Goal: Use online tool/utility: Utilize a website feature to perform a specific function

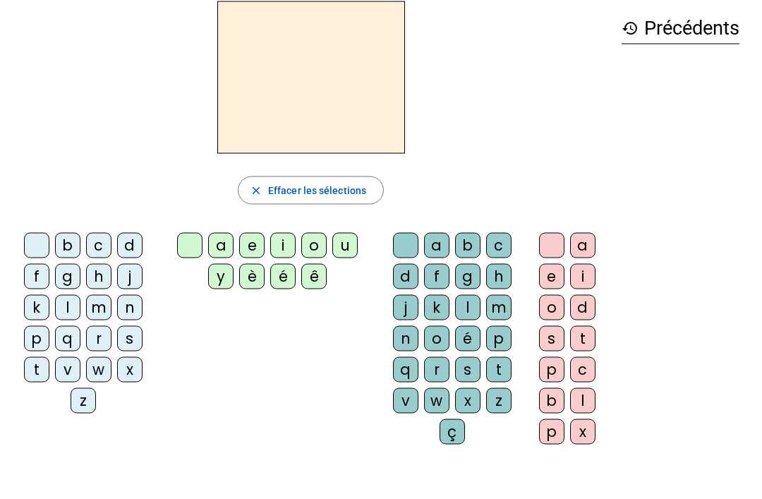
scroll to position [59, 0]
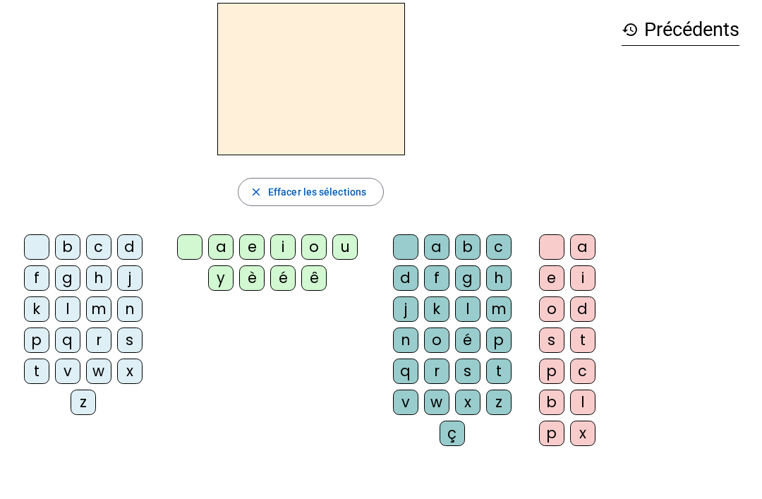
click at [291, 244] on div "i" at bounding box center [282, 246] width 25 height 25
click at [577, 403] on div "l" at bounding box center [582, 401] width 25 height 25
click at [100, 301] on div "m" at bounding box center [98, 308] width 25 height 25
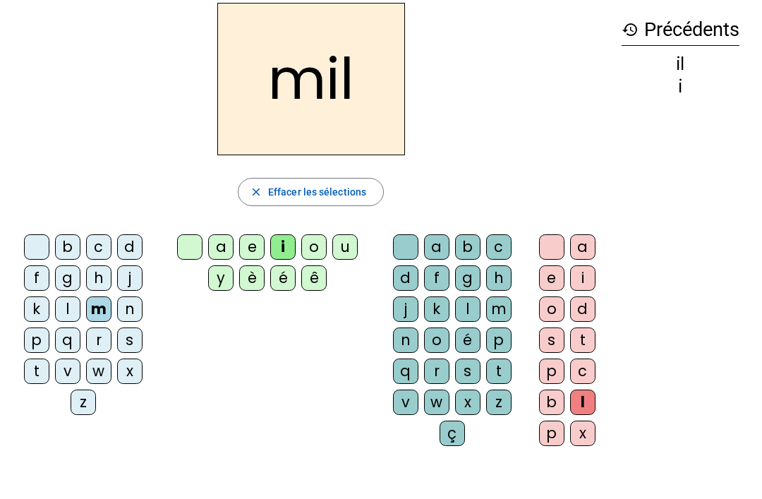
click at [231, 243] on div "a" at bounding box center [220, 246] width 25 height 25
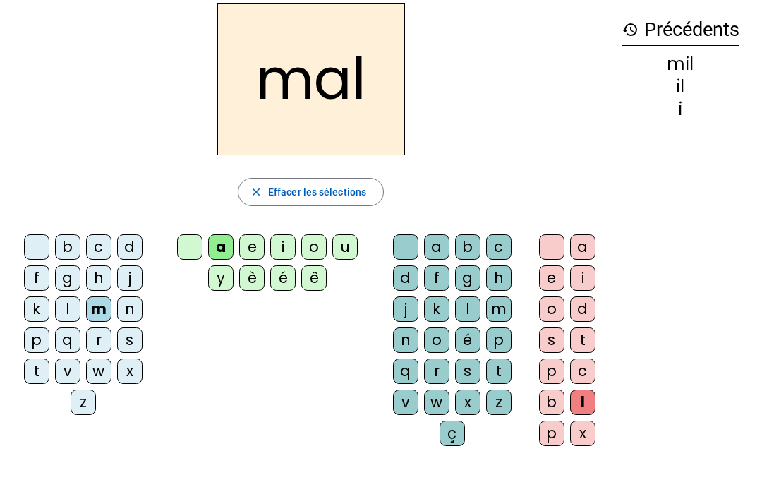
click at [554, 246] on div at bounding box center [551, 246] width 25 height 25
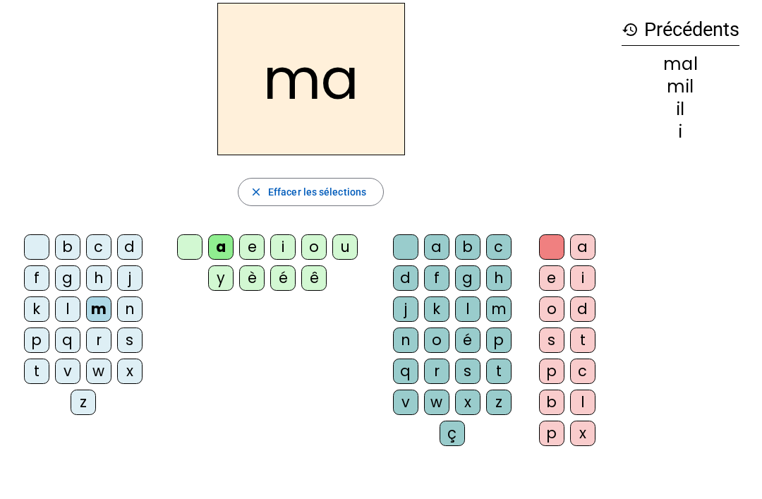
click at [41, 246] on div at bounding box center [36, 246] width 25 height 25
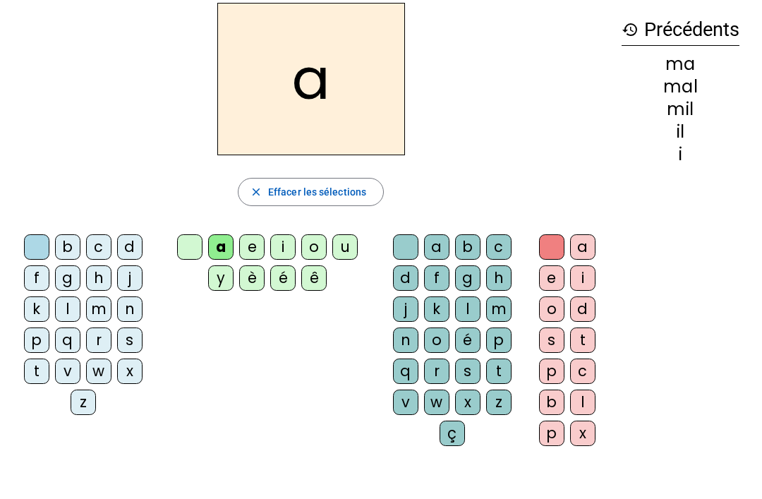
click at [472, 305] on div "l" at bounding box center [467, 308] width 25 height 25
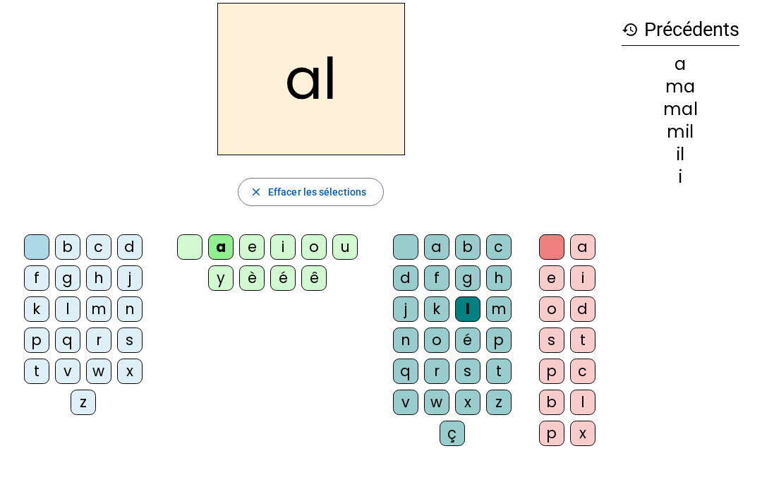
click at [32, 244] on div at bounding box center [36, 246] width 25 height 25
click at [41, 245] on div at bounding box center [36, 246] width 25 height 25
click at [461, 250] on div "b" at bounding box center [467, 246] width 25 height 25
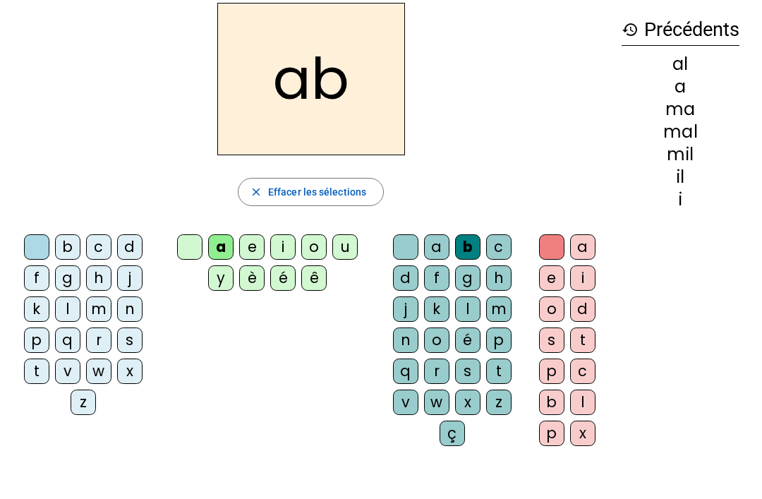
click at [416, 248] on div at bounding box center [405, 246] width 25 height 25
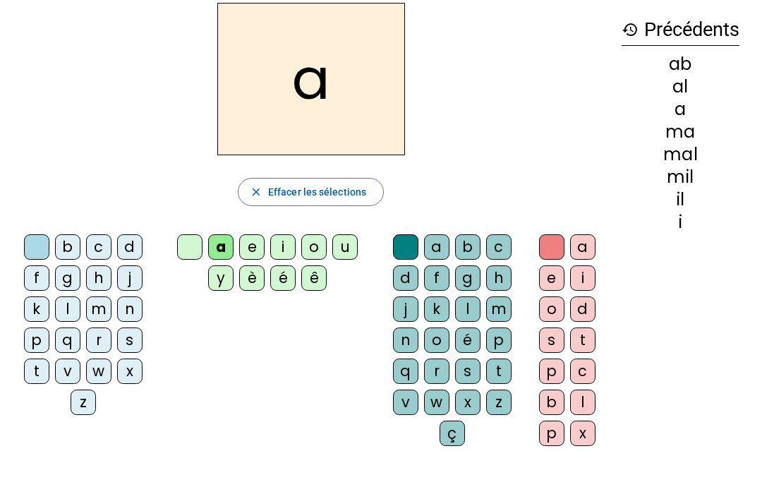
click at [179, 257] on div at bounding box center [189, 246] width 25 height 25
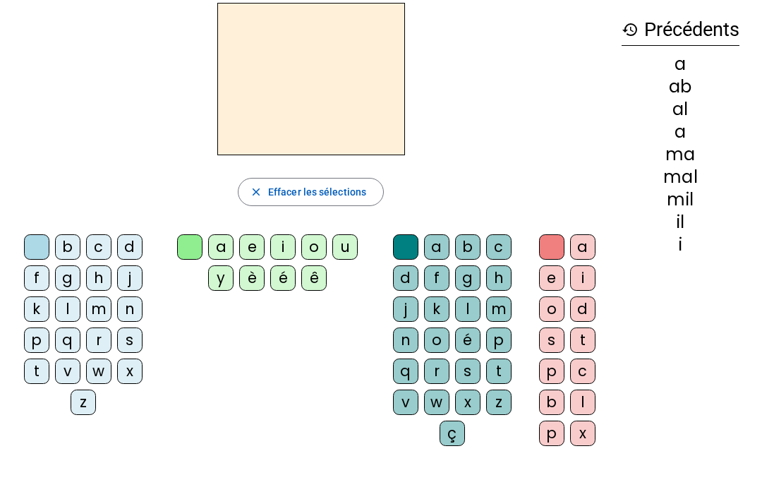
click at [137, 248] on div "d" at bounding box center [129, 246] width 25 height 25
click at [250, 83] on h2 "d" at bounding box center [311, 79] width 188 height 152
click at [356, 242] on div "u" at bounding box center [344, 246] width 25 height 25
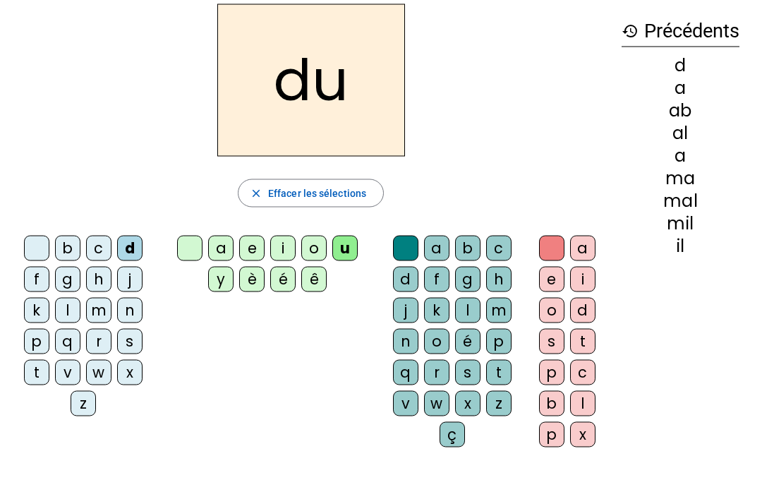
scroll to position [59, 0]
click at [255, 244] on div "e" at bounding box center [251, 247] width 25 height 25
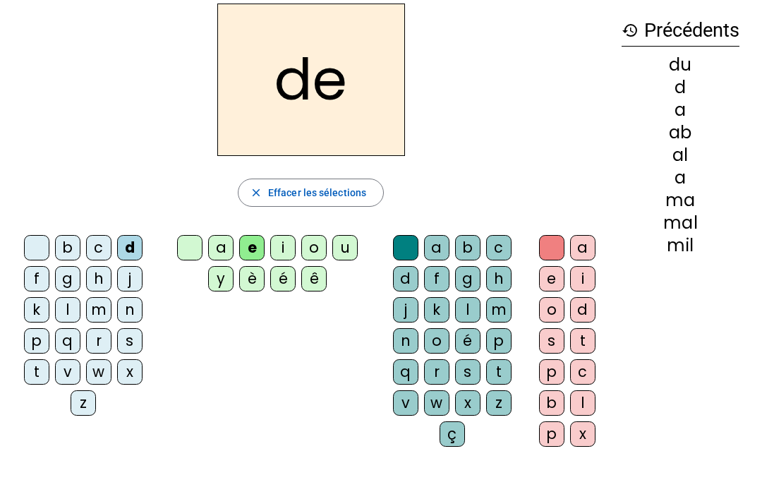
click at [42, 375] on div "t" at bounding box center [36, 371] width 25 height 25
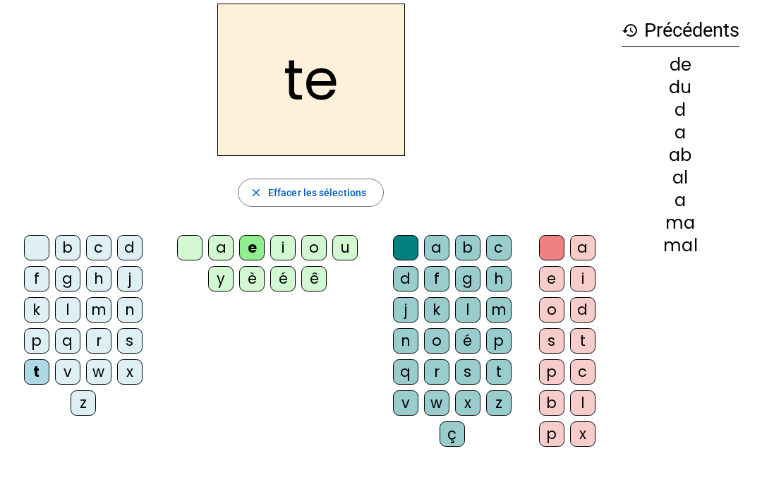
click at [137, 280] on div "j" at bounding box center [129, 278] width 25 height 25
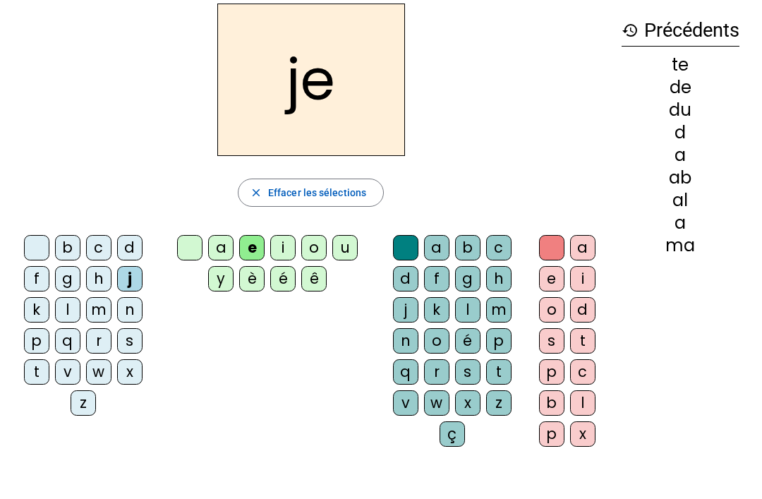
click at [471, 284] on div "g" at bounding box center [467, 278] width 25 height 25
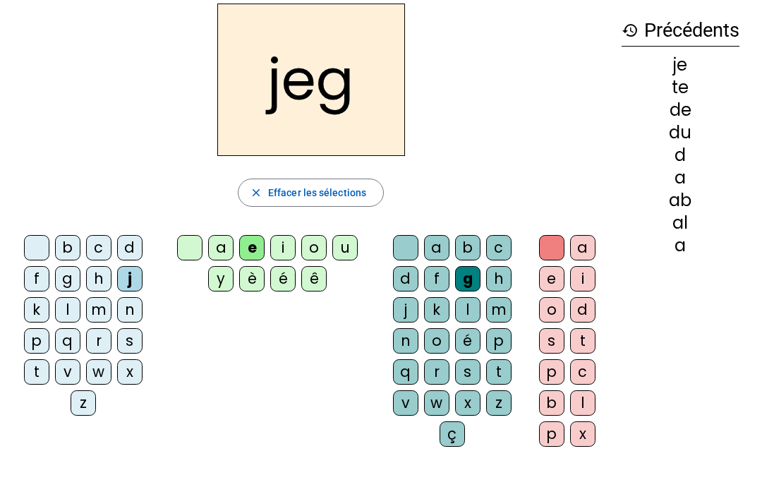
click at [411, 239] on div at bounding box center [405, 247] width 25 height 25
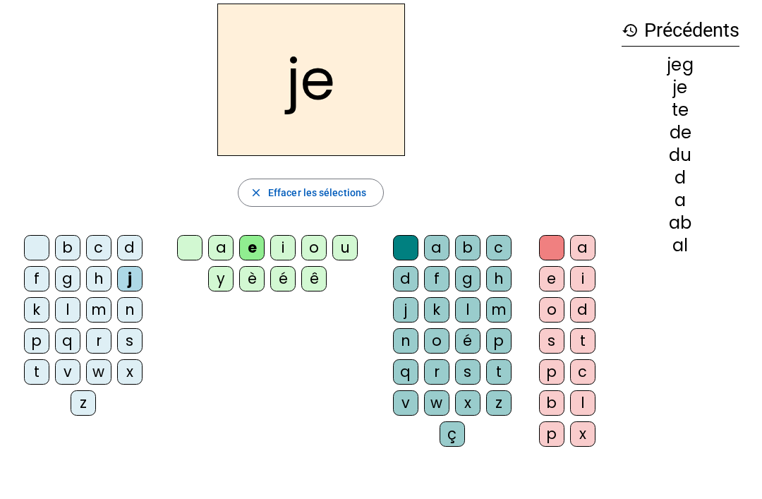
click at [190, 260] on div at bounding box center [189, 247] width 25 height 25
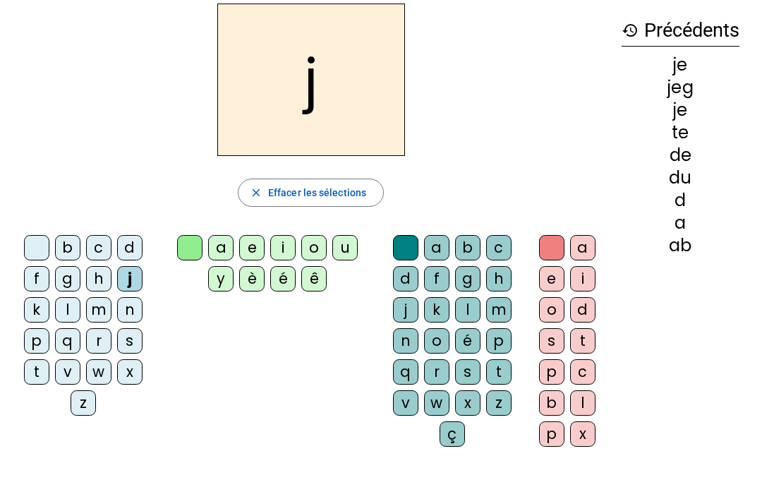
click at [254, 243] on div "e" at bounding box center [251, 247] width 25 height 25
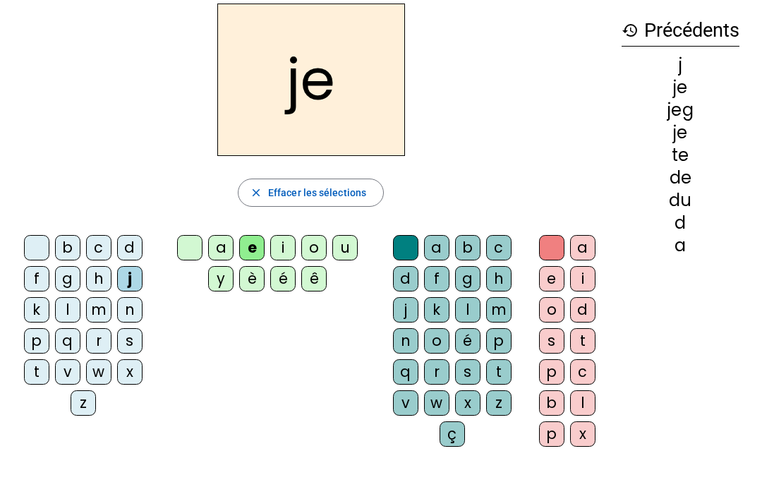
click at [468, 280] on div "g" at bounding box center [467, 278] width 25 height 25
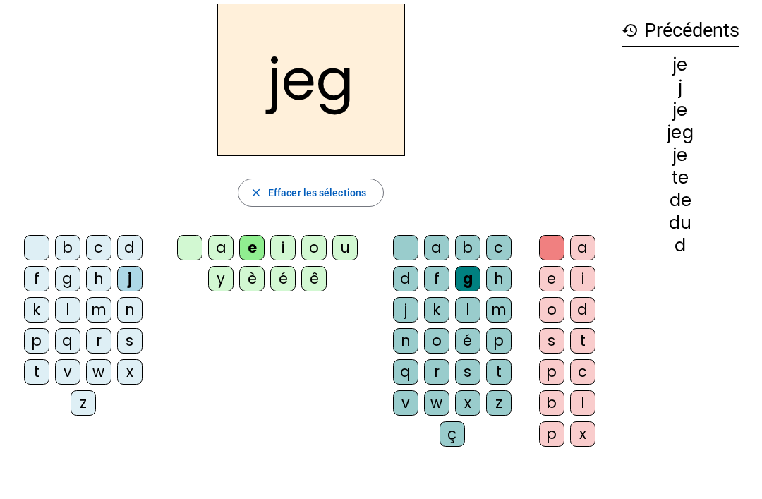
click at [405, 232] on div "a b c d f g h j k l m n o é p q r s t v w x z ç" at bounding box center [455, 343] width 150 height 229
click at [424, 247] on div "a" at bounding box center [436, 247] width 25 height 25
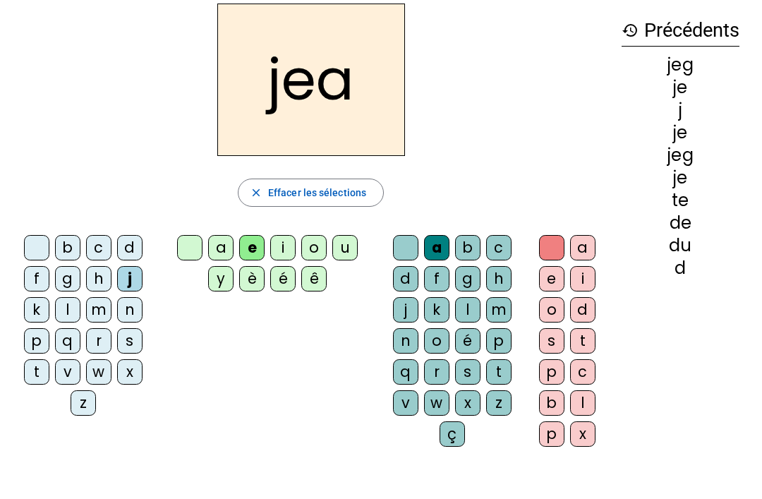
click at [404, 232] on div "a b c d f g h j k l m n o é p q r s t v w x z ç" at bounding box center [455, 343] width 150 height 229
click at [411, 248] on div at bounding box center [405, 247] width 25 height 25
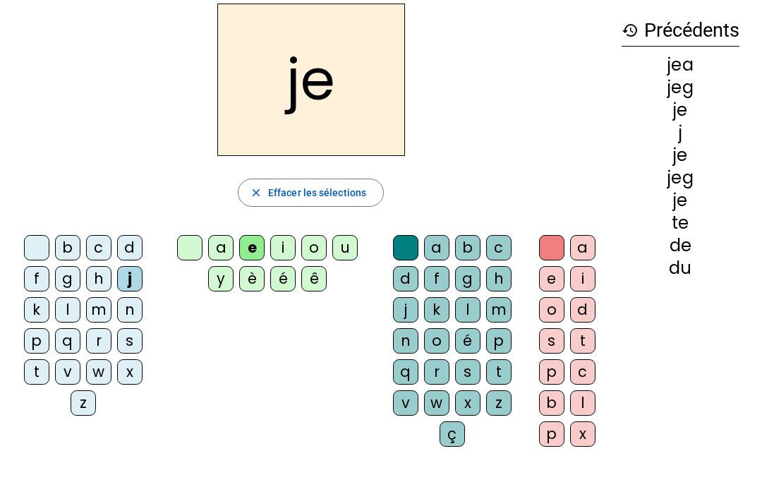
click at [62, 289] on div "g" at bounding box center [67, 278] width 25 height 25
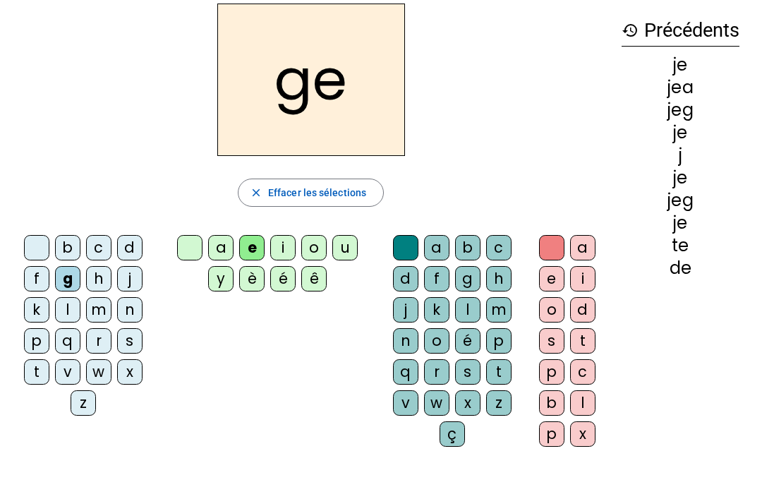
click at [131, 277] on div "j" at bounding box center [129, 278] width 25 height 25
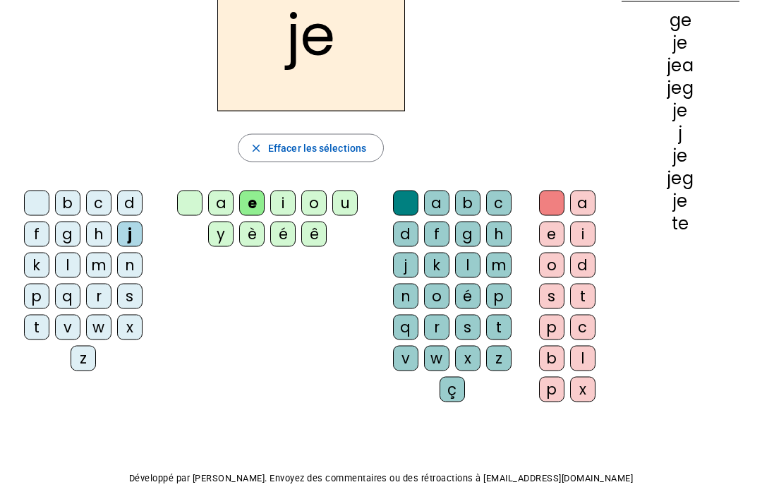
scroll to position [104, 0]
